Goal: Communication & Community: Share content

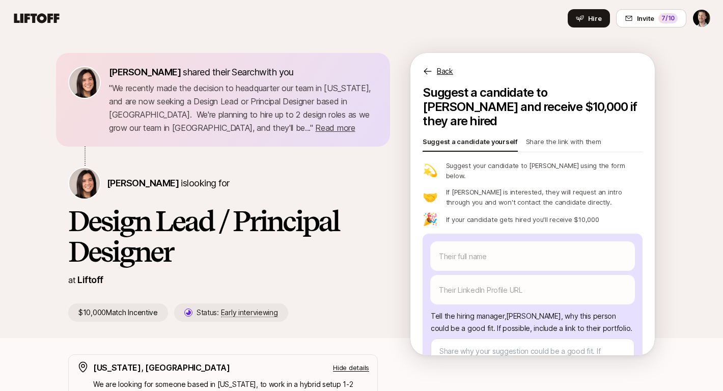
click at [566, 137] on p "Share the link with them" at bounding box center [563, 144] width 75 height 14
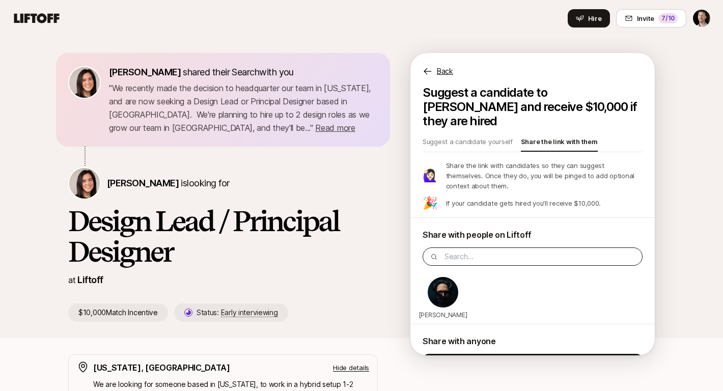
scroll to position [36, 0]
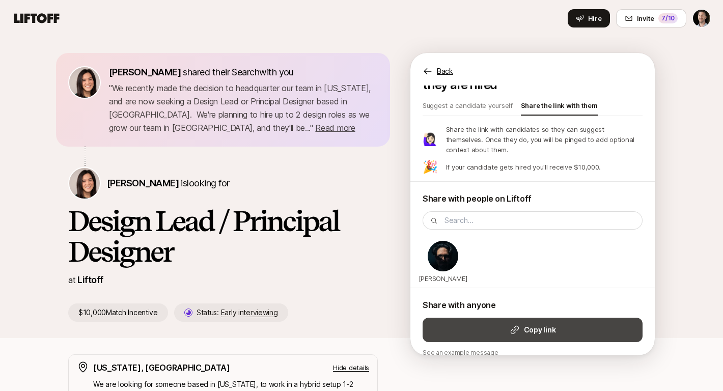
click at [528, 324] on strong "Copy link" at bounding box center [540, 330] width 32 height 12
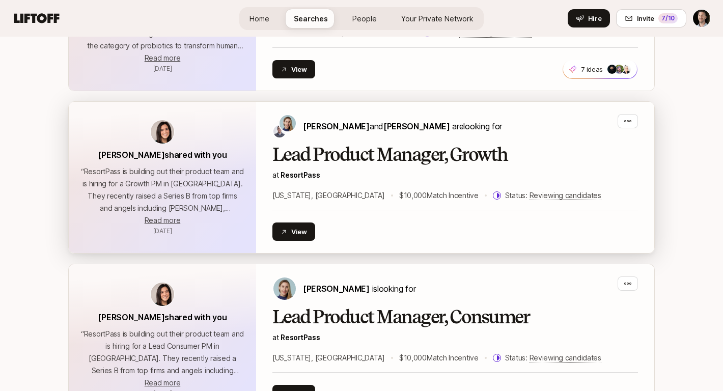
scroll to position [1158, 0]
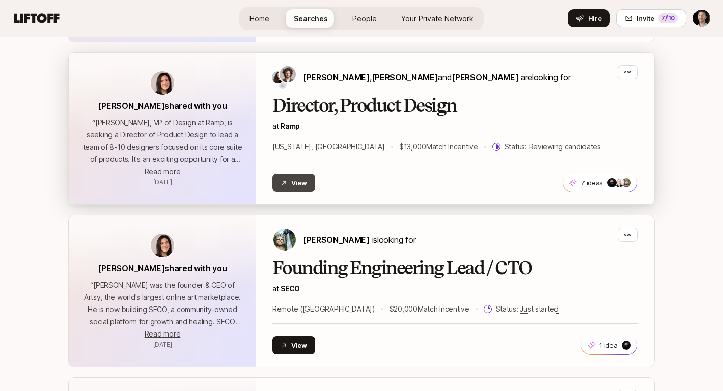
click at [290, 185] on button "View" at bounding box center [294, 183] width 43 height 18
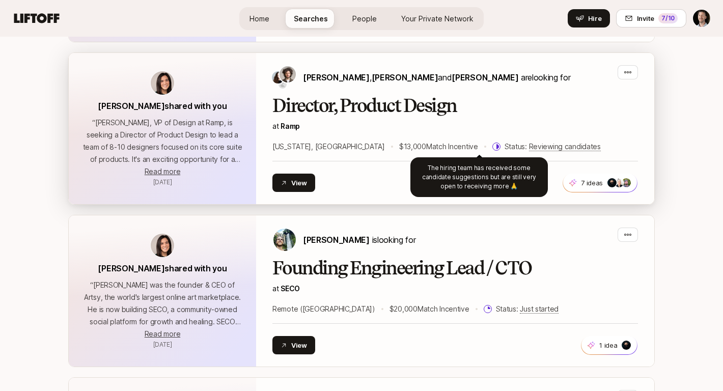
scroll to position [1670, 0]
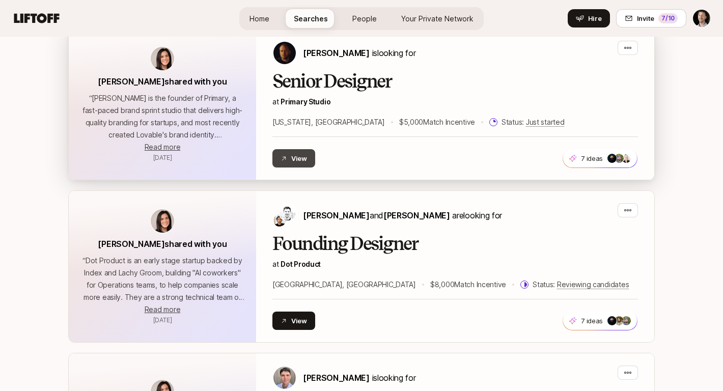
click at [296, 160] on button "View" at bounding box center [294, 158] width 43 height 18
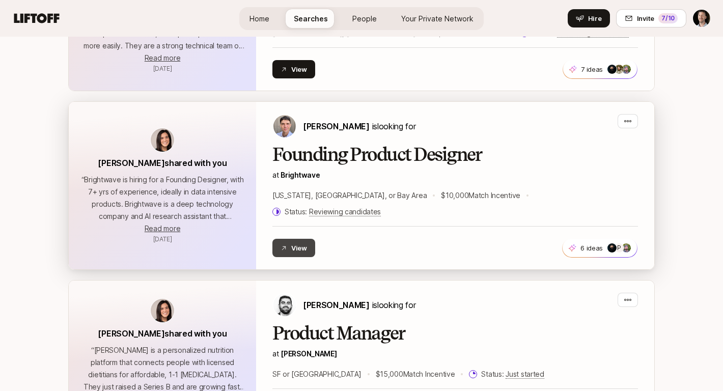
click at [297, 239] on button "View" at bounding box center [294, 248] width 43 height 18
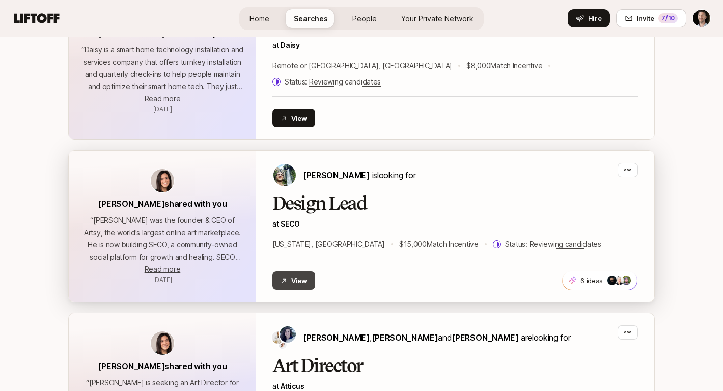
click at [285, 272] on button "View" at bounding box center [294, 281] width 43 height 18
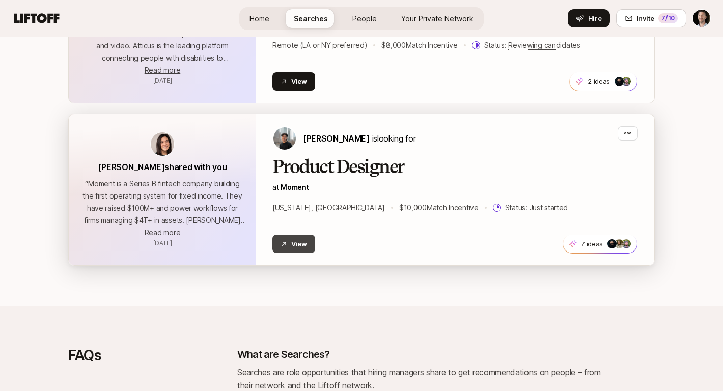
click at [293, 235] on button "View" at bounding box center [294, 244] width 43 height 18
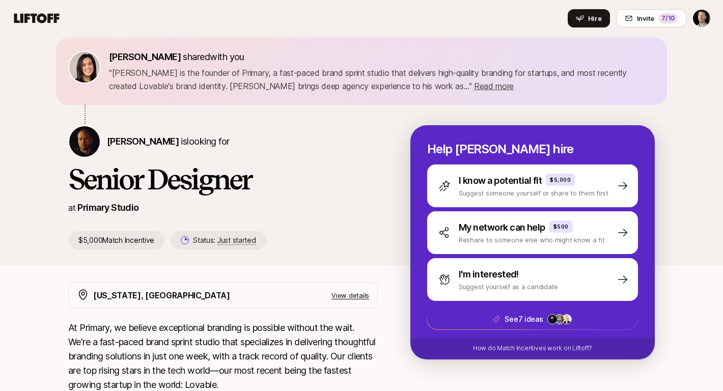
scroll to position [19, 0]
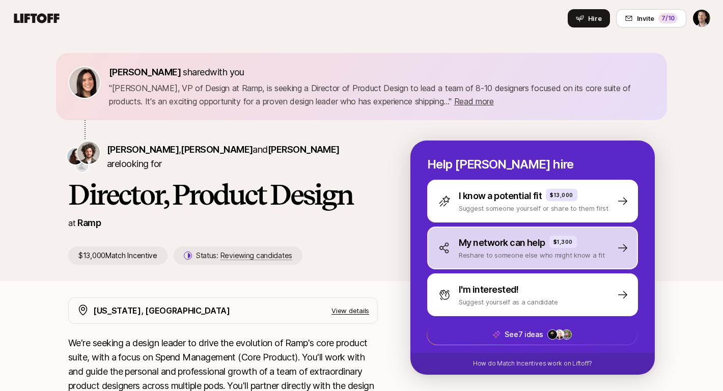
click at [502, 239] on p "My network can help" at bounding box center [502, 243] width 87 height 14
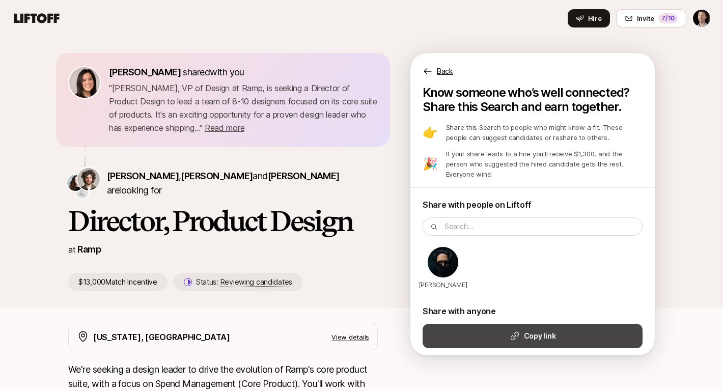
click at [505, 327] on button "Copy link" at bounding box center [533, 336] width 220 height 24
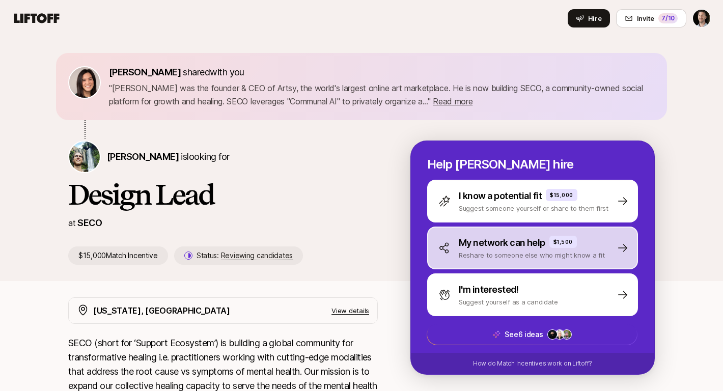
click at [486, 246] on p "My network can help" at bounding box center [502, 243] width 87 height 14
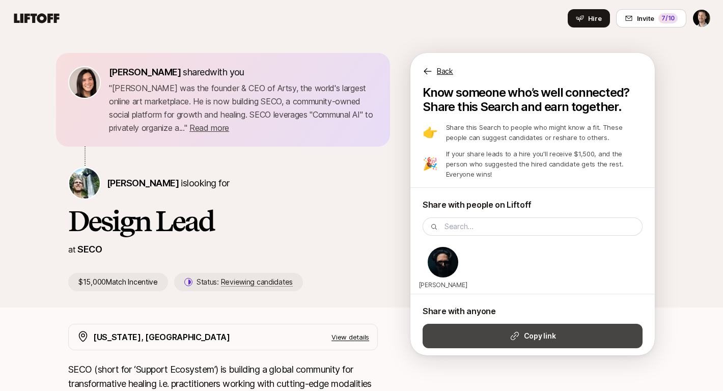
click at [531, 330] on strong "Copy link" at bounding box center [540, 336] width 32 height 12
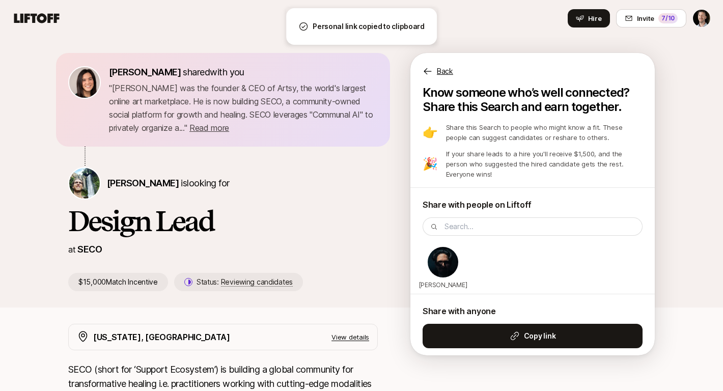
click at [442, 257] on img at bounding box center [443, 262] width 31 height 31
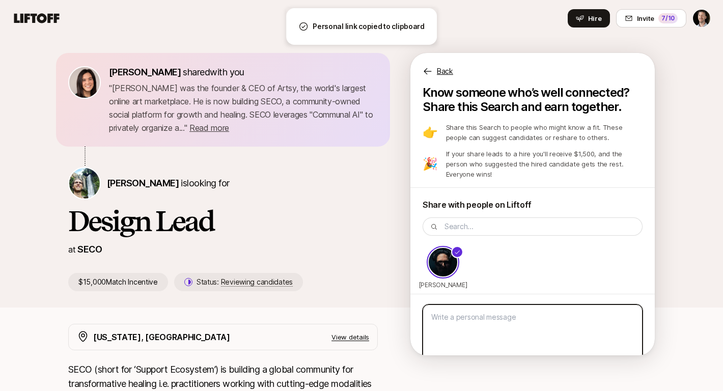
click at [473, 309] on textarea at bounding box center [533, 336] width 220 height 62
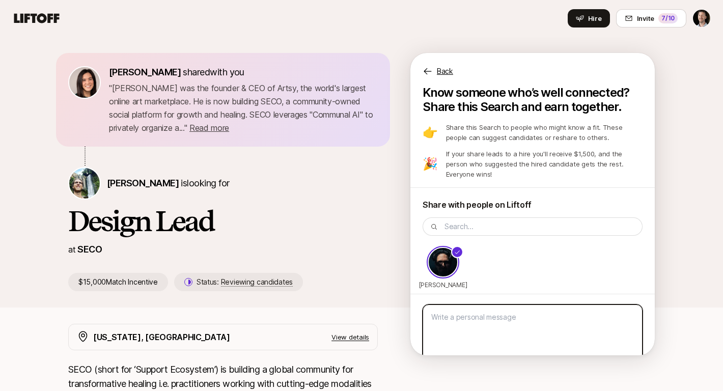
type textarea "x"
type textarea "N"
type textarea "x"
type textarea "Y"
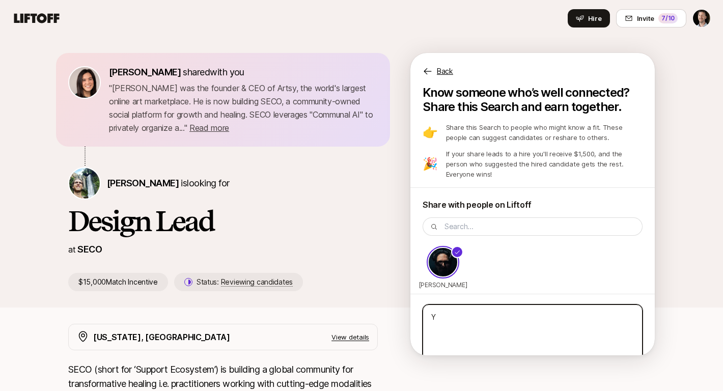
type textarea "x"
type textarea "Yo"
type textarea "x"
type textarea "You"
type textarea "x"
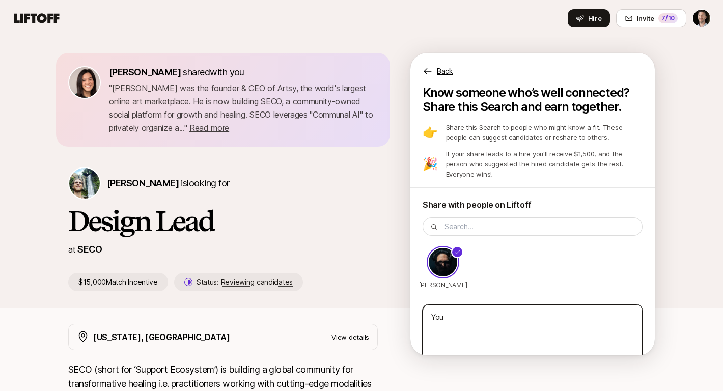
type textarea "You p"
type textarea "x"
type textarea "You pr"
type textarea "x"
type textarea "You pro"
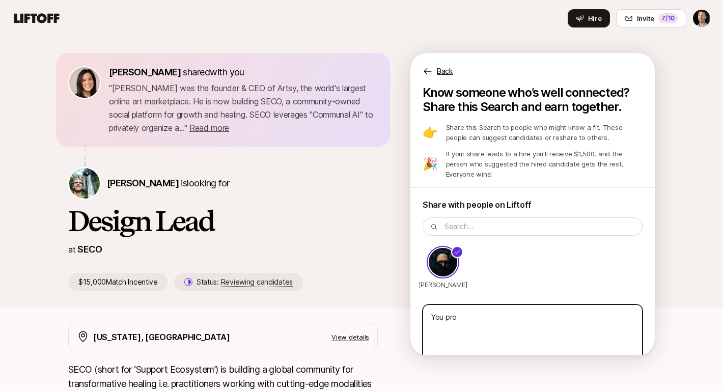
type textarea "x"
type textarea "You prob"
type textarea "x"
type textarea "You proba"
type textarea "x"
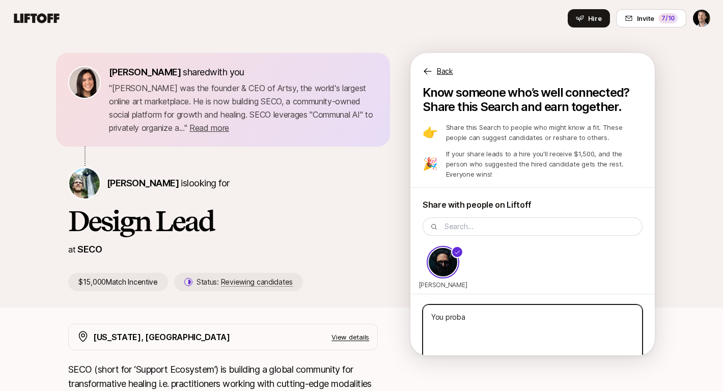
type textarea "You probab"
type textarea "x"
type textarea "You probabl"
type textarea "x"
type textarea "You probably"
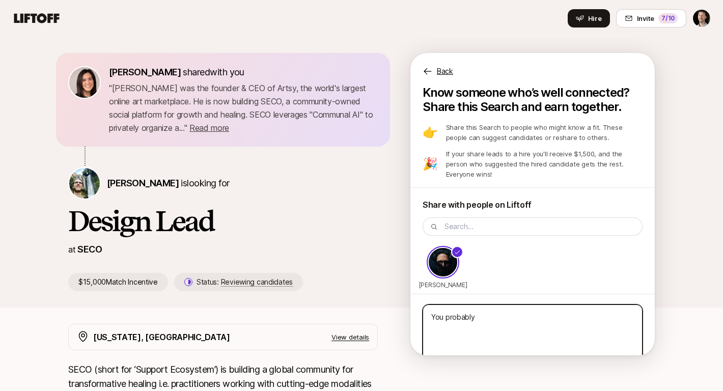
type textarea "x"
type textarea "You probably"
type textarea "x"
type textarea "You probably k"
type textarea "x"
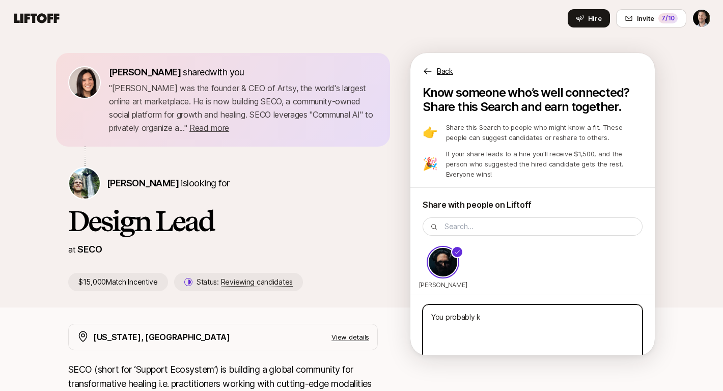
type textarea "You probably kn"
type textarea "x"
type textarea "You probably kno"
type textarea "x"
type textarea "You probably know"
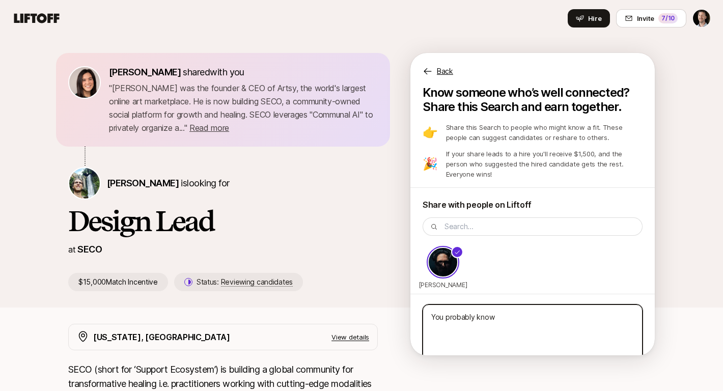
type textarea "x"
type textarea "You probably know"
type textarea "x"
type textarea "You probably know s"
type textarea "x"
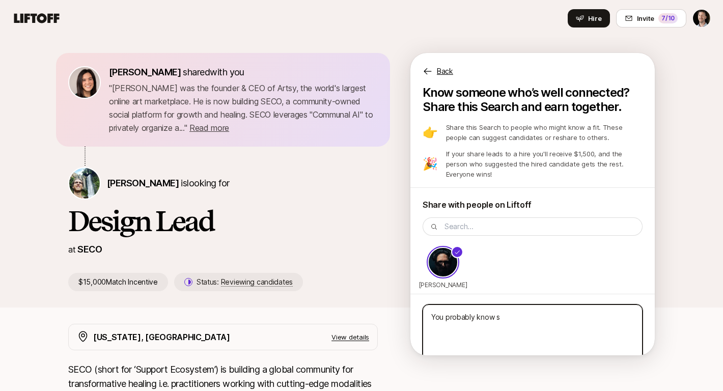
type textarea "You probably know so"
type textarea "x"
type textarea "You probably know som"
type textarea "x"
type textarea "You probably know someo"
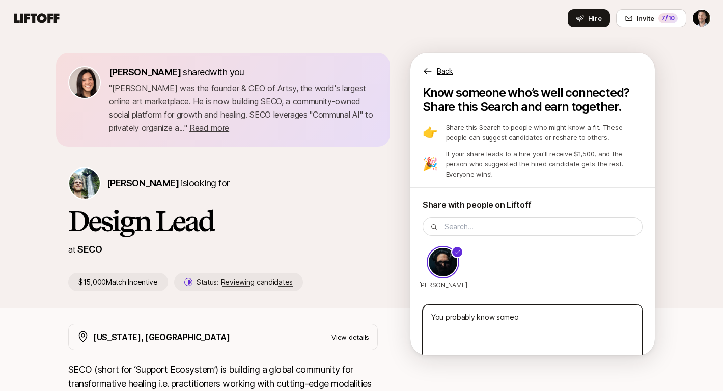
type textarea "x"
type textarea "You probably know someon"
type textarea "x"
type textarea "You probably know someone"
type textarea "x"
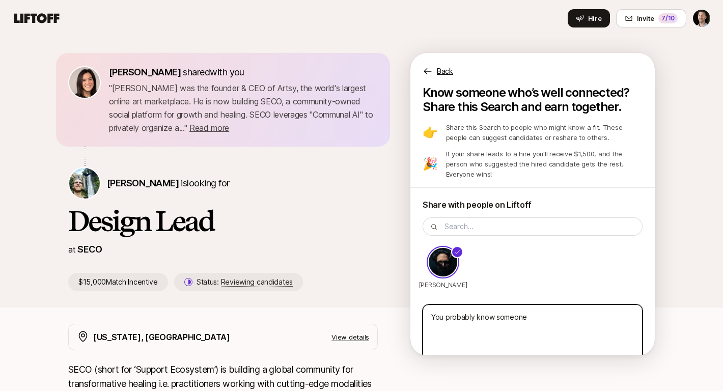
type textarea "You probably know someone"
type textarea "x"
type textarea "You probably know someone th"
type textarea "x"
type textarea "You probably know someone tha"
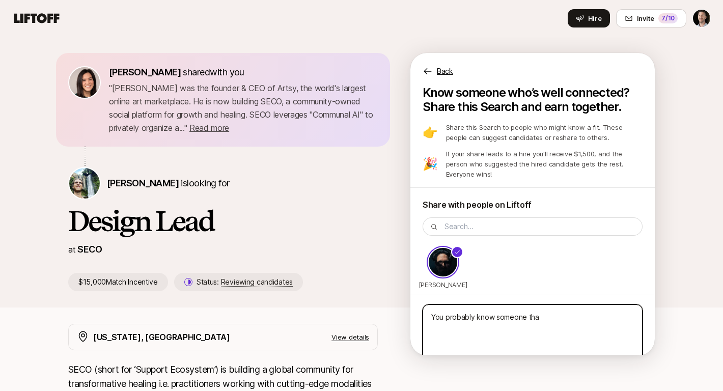
type textarea "x"
type textarea "You probably know someone tha"
type textarea "x"
type textarea "You probably know someone tha"
type textarea "x"
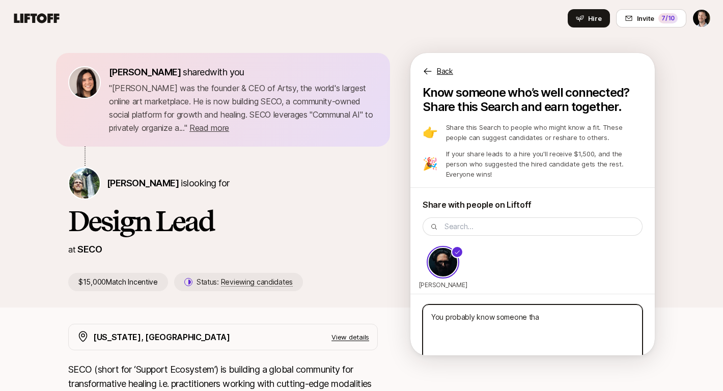
type textarea "You probably know someone that"
type textarea "x"
type textarea "You probably know someone that"
type textarea "x"
type textarea "You probably know someone that c"
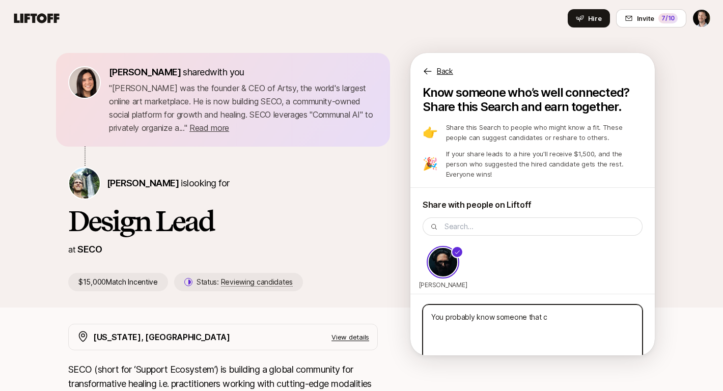
type textarea "x"
type textarea "You probably know someone that co"
type textarea "x"
type textarea "You probably know someone that cou"
type textarea "x"
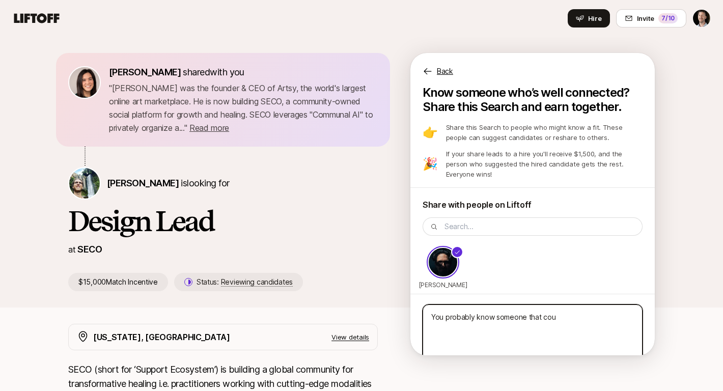
type textarea "You probably know someone that coul"
type textarea "x"
type textarea "You probably know someone that could"
type textarea "x"
type textarea "You probably know someone that could"
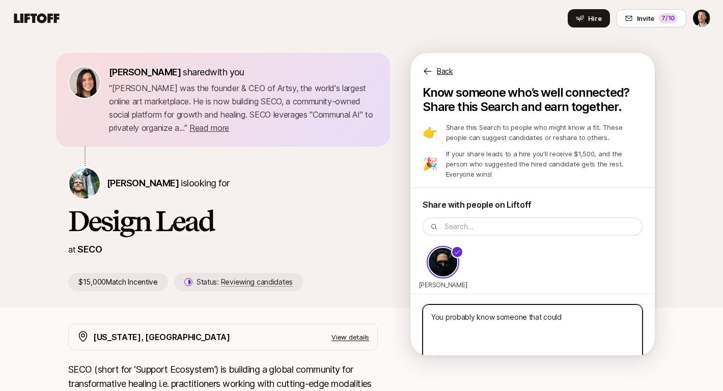
type textarea "x"
type textarea "You probably know someone that could s"
type textarea "x"
type textarea "You probably know someone that could su"
type textarea "x"
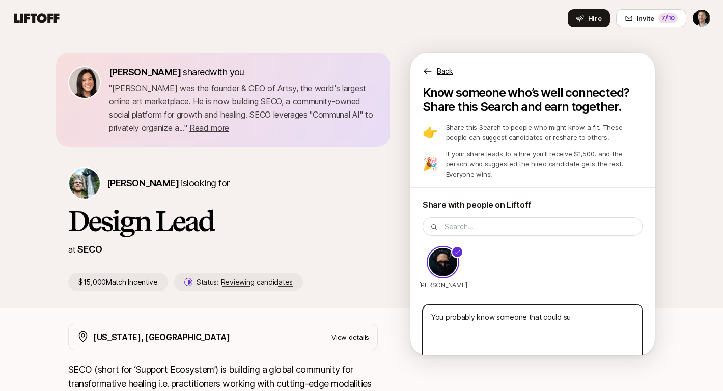
type textarea "You probably know someone that could sup"
type textarea "x"
type textarea "You probably know someone that could supp"
type textarea "x"
type textarea "You probably know someone that could suppo"
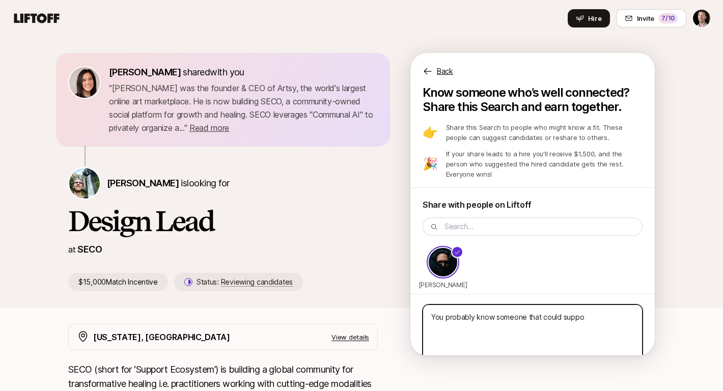
type textarea "x"
type textarea "You probably know someone that could suppor"
type textarea "x"
type textarea "You probably know someone that could support"
type textarea "x"
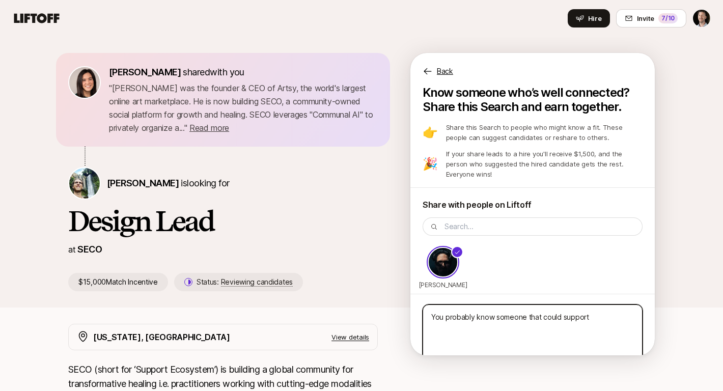
type textarea "You probably know someone that could support"
type textarea "x"
type textarea "You probably know someone that could support t"
type textarea "x"
type textarea "You probably know someone that could support th"
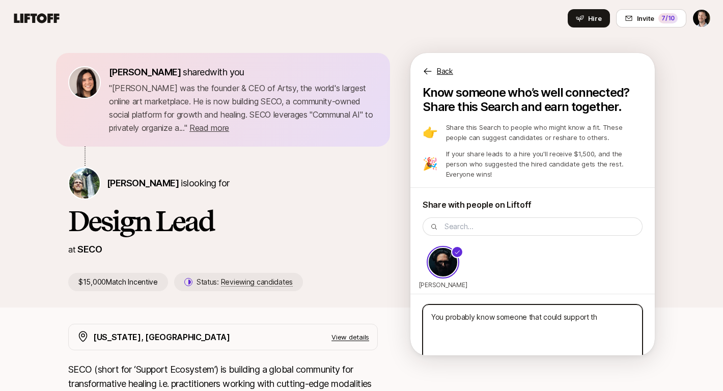
type textarea "x"
type textarea "You probably know someone that could support thi"
type textarea "x"
type textarea "You probably know someone that could support this"
type textarea "x"
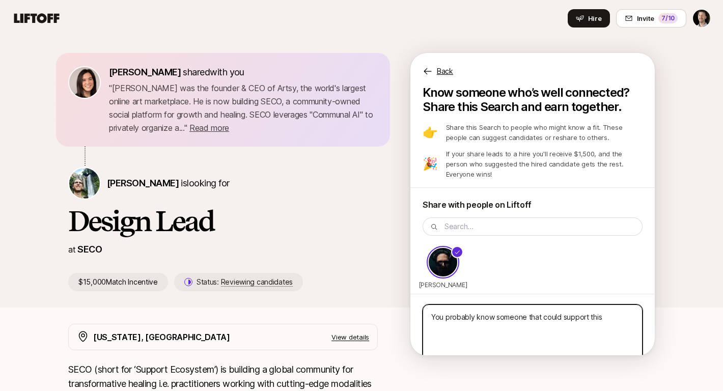
type textarea "You probably know someone that could support this"
type textarea "x"
type textarea "You probably know someone that could support this n"
type textarea "x"
type textarea "You probably know someone that could support this ne"
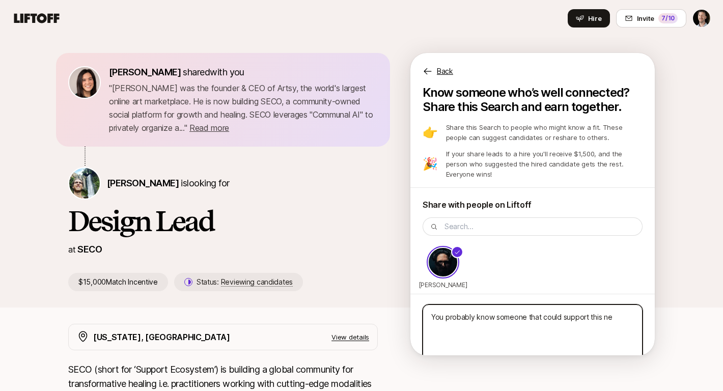
type textarea "x"
type textarea "You probably know someone that could support this nex"
type textarea "x"
type textarea "You probably know someone that could support this next"
type textarea "x"
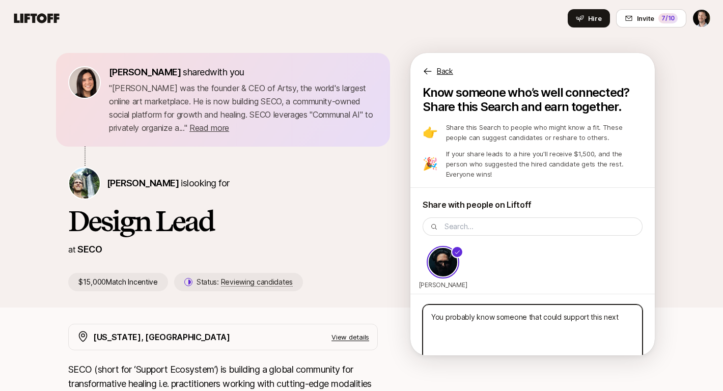
type textarea "You probably know someone that could support this next"
type textarea "x"
type textarea "You probably know someone that could support this next v"
type textarea "x"
type textarea "You probably know someone that could support this next ve"
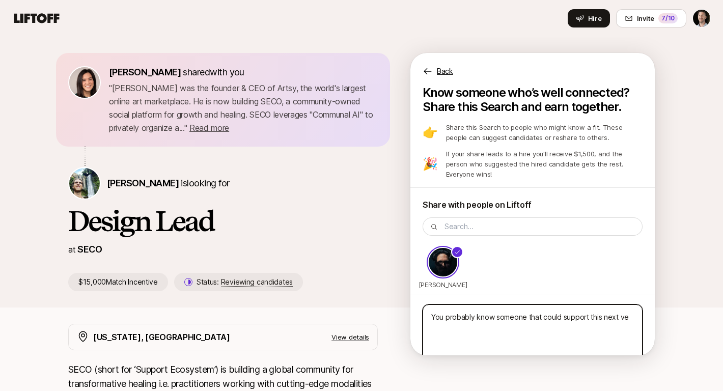
type textarea "x"
type textarea "You probably know someone that could support this next ven"
type textarea "x"
type textarea "You probably know someone that could support this next vent"
type textarea "x"
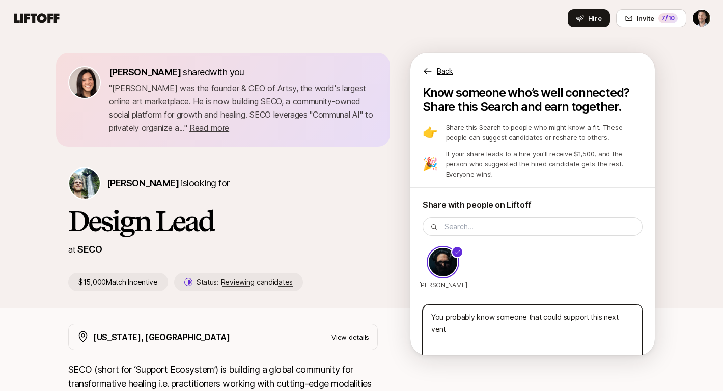
type textarea "You probably know someone that could support this next ventu"
type textarea "x"
type textarea "You probably know someone that could support this next ventur"
type textarea "x"
type textarea "You probably know someone that could support this next venture"
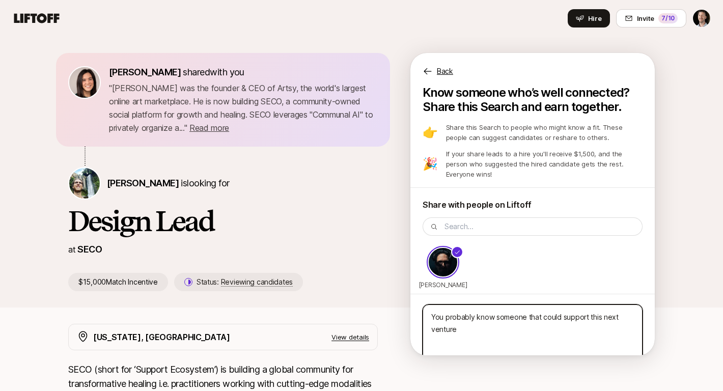
type textarea "x"
type textarea "You probably know someone that could support this next venture!"
type textarea "x"
type textarea "You probably know someone that could support this next venture"
type textarea "x"
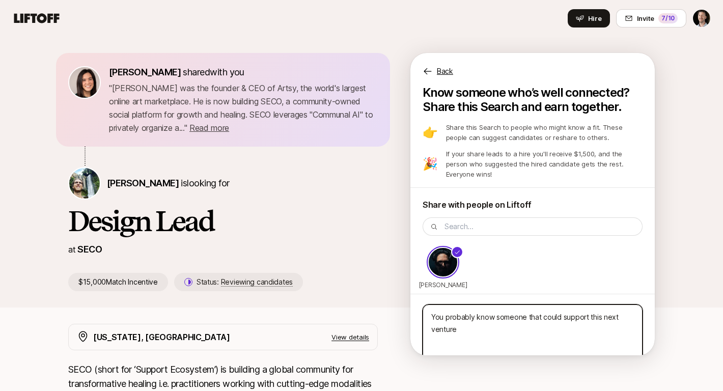
type textarea "You probably know someone that could support this next venture…"
type textarea "x"
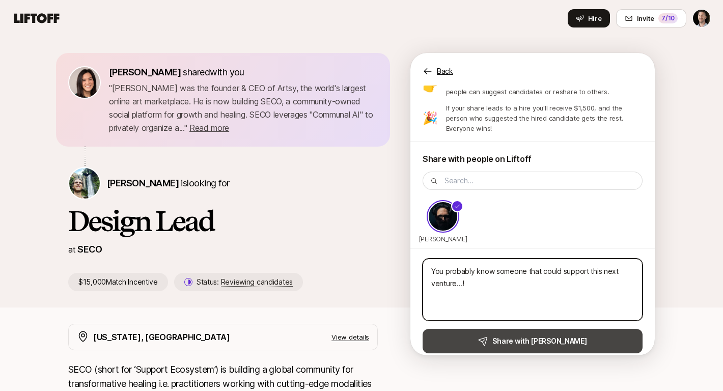
type textarea "You probably know someone that could support this next venture…!"
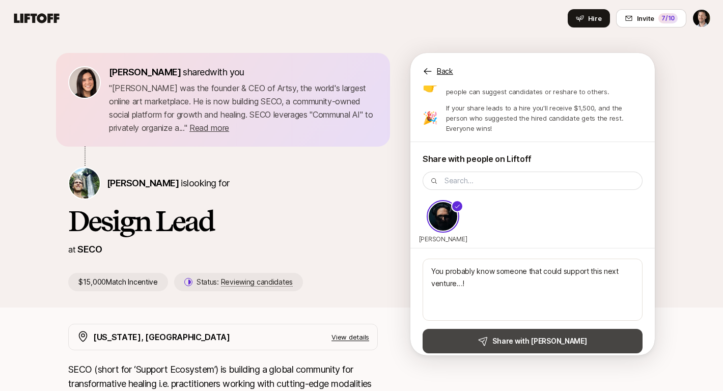
click at [542, 335] on strong "Share with Randy" at bounding box center [540, 341] width 94 height 12
type textarea "x"
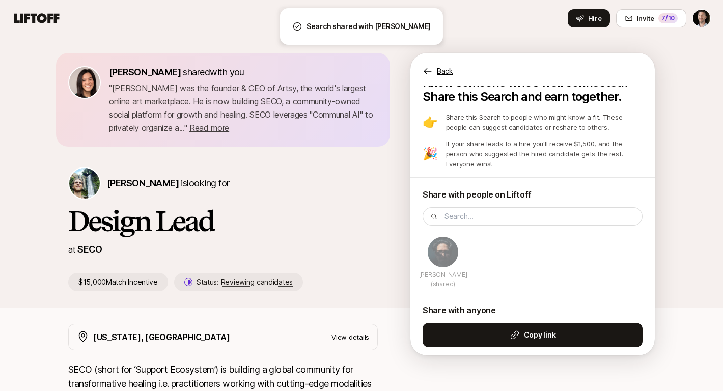
scroll to position [19, 0]
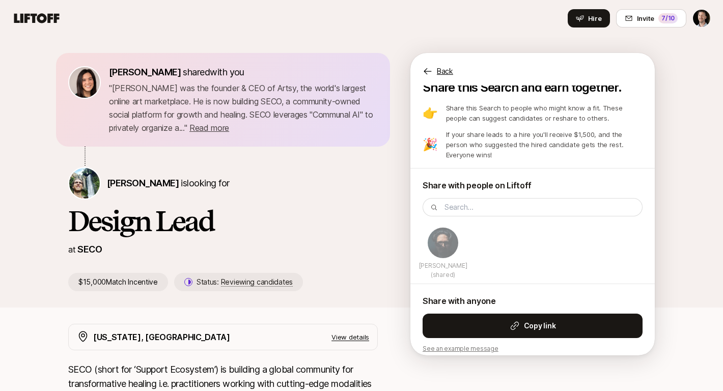
click at [318, 249] on div "at SECO" at bounding box center [223, 250] width 310 height 14
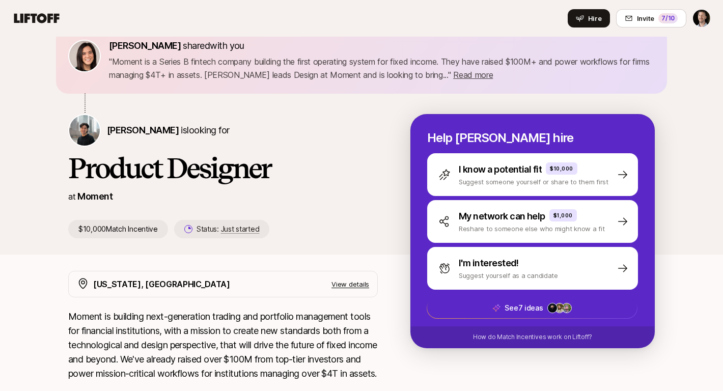
scroll to position [28, 0]
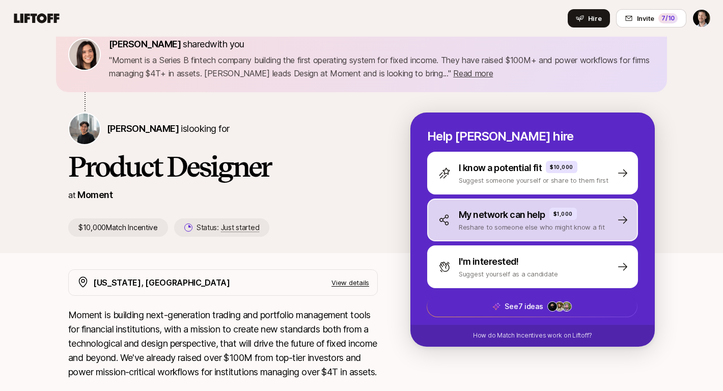
click at [522, 217] on p "My network can help" at bounding box center [502, 215] width 87 height 14
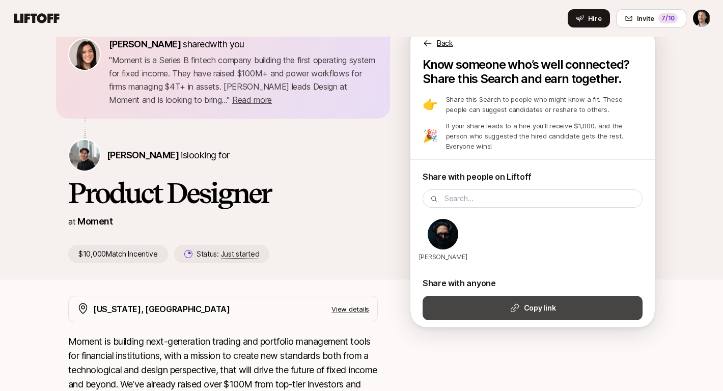
click at [522, 296] on button "Copy link" at bounding box center [533, 308] width 220 height 24
